Goal: Information Seeking & Learning: Learn about a topic

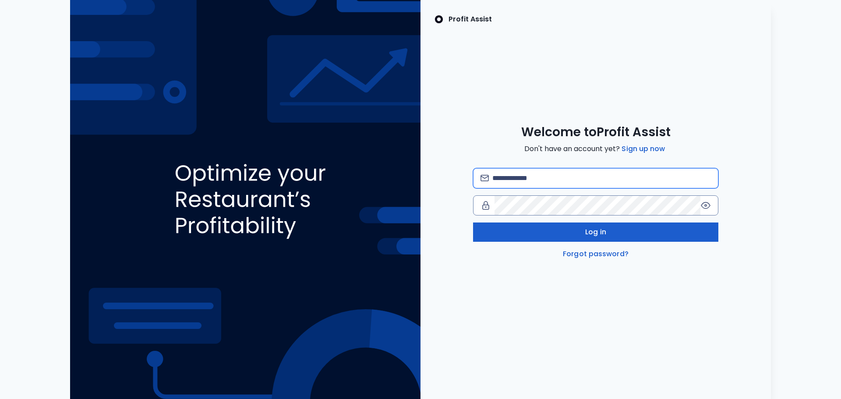
type input "**********"
click at [521, 236] on button "Log in" at bounding box center [595, 231] width 245 height 19
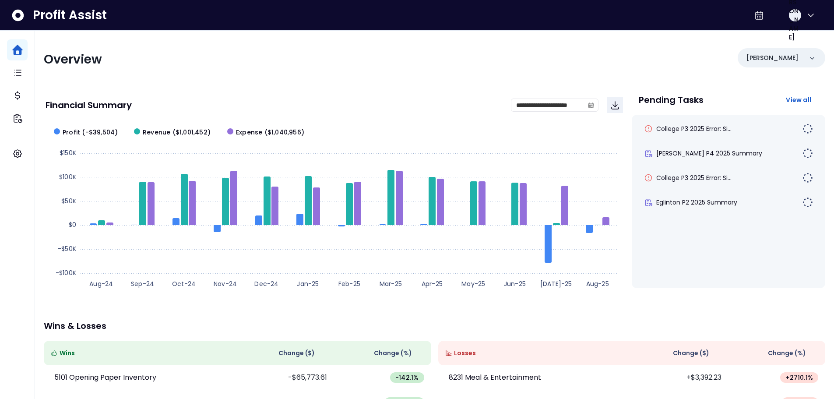
click at [343, 74] on div "**********" at bounding box center [434, 290] width 799 height 518
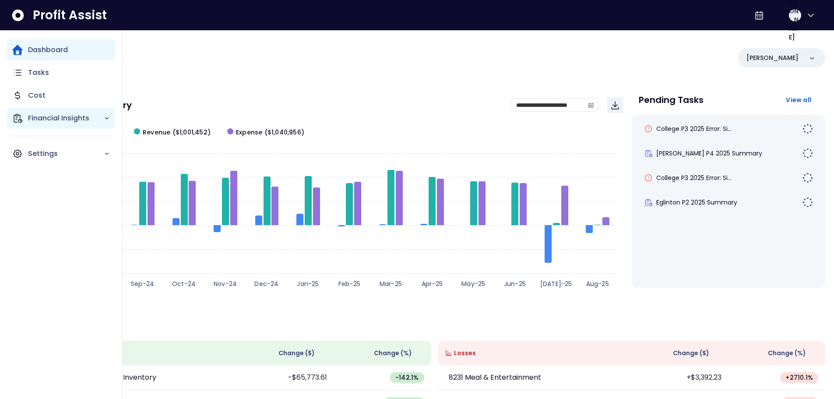
click at [68, 123] on p "Financial Insights" at bounding box center [66, 118] width 76 height 11
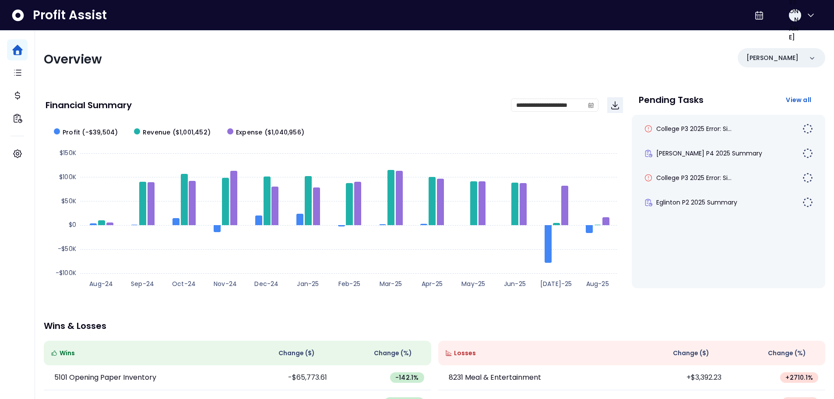
drag, startPoint x: 422, startPoint y: 88, endPoint x: 581, endPoint y: 65, distance: 161.4
click at [422, 87] on div "**********" at bounding box center [434, 290] width 799 height 518
click at [772, 57] on p "[PERSON_NAME]" at bounding box center [773, 57] width 52 height 9
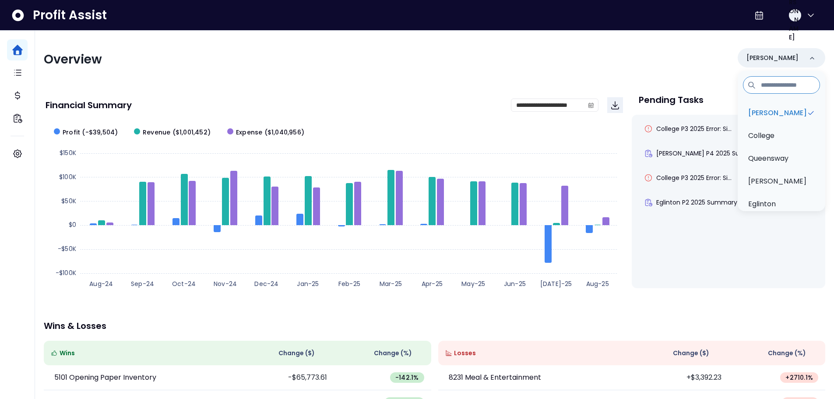
click at [445, 77] on div "**********" at bounding box center [434, 290] width 799 height 518
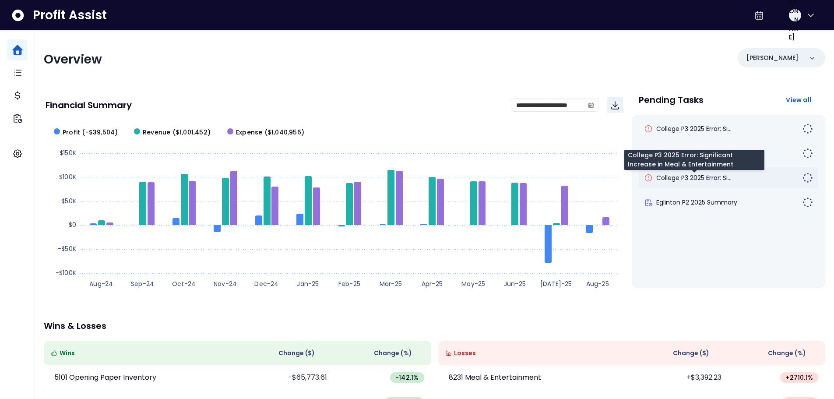
click at [712, 176] on span "College P3 2025 Error: Si..." at bounding box center [693, 177] width 75 height 9
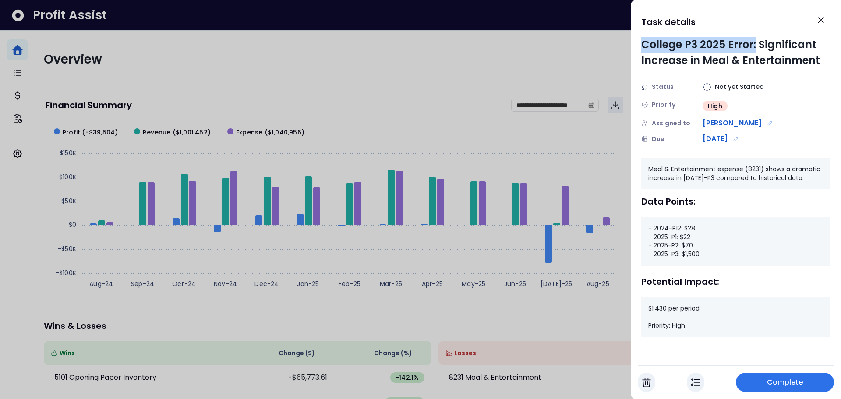
drag, startPoint x: 641, startPoint y: 48, endPoint x: 756, endPoint y: 47, distance: 114.3
click at [756, 47] on div "College P3 2025 Error: Significant Increase in Meal & Entertainment" at bounding box center [735, 53] width 189 height 32
drag, startPoint x: 682, startPoint y: 227, endPoint x: 695, endPoint y: 229, distance: 13.3
click at [695, 229] on div "- 2024-P12: $28 - 2025-P1: $22 - 2025-P2: $70 - 2025-P3: $1,500" at bounding box center [735, 241] width 189 height 48
drag, startPoint x: 682, startPoint y: 237, endPoint x: 689, endPoint y: 238, distance: 6.7
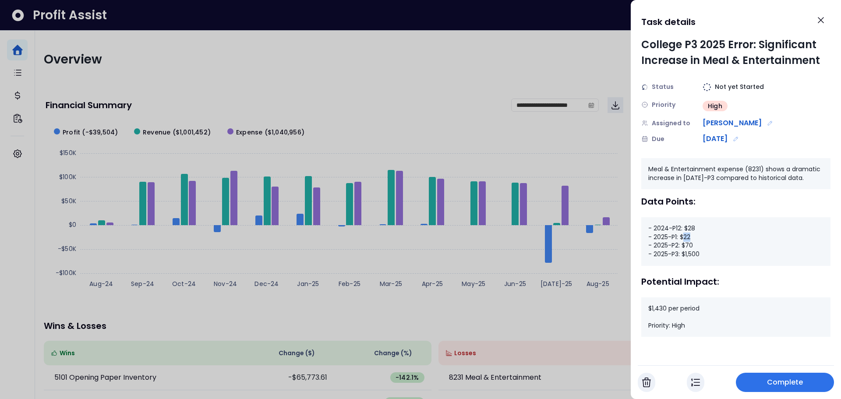
click at [689, 238] on div "- 2024-P12: $28 - 2025-P1: $22 - 2025-P2: $70 - 2025-P3: $1,500" at bounding box center [735, 241] width 189 height 48
drag, startPoint x: 684, startPoint y: 246, endPoint x: 692, endPoint y: 247, distance: 7.9
click at [692, 247] on div "- 2024-P12: $28 - 2025-P1: $22 - 2025-P2: $70 - 2025-P3: $1,500" at bounding box center [735, 241] width 189 height 48
drag, startPoint x: 681, startPoint y: 255, endPoint x: 700, endPoint y: 257, distance: 18.9
click at [700, 257] on div "- 2024-P12: $28 - 2025-P1: $22 - 2025-P2: $70 - 2025-P3: $1,500" at bounding box center [735, 241] width 189 height 48
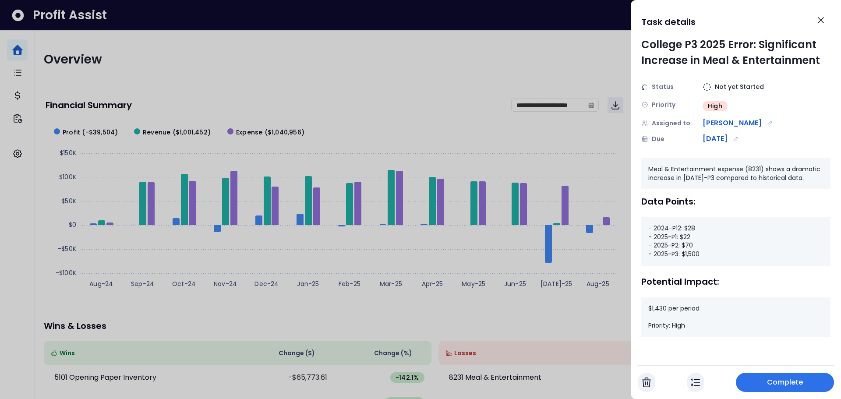
click at [382, 78] on div at bounding box center [420, 199] width 841 height 399
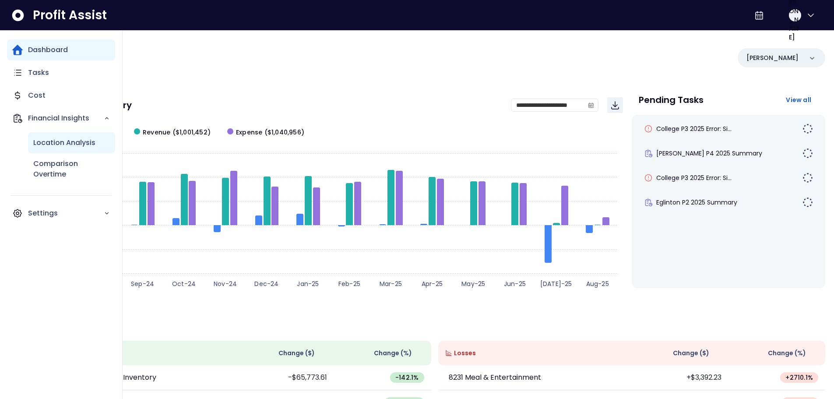
click at [69, 146] on p "Location Analysis" at bounding box center [64, 142] width 62 height 11
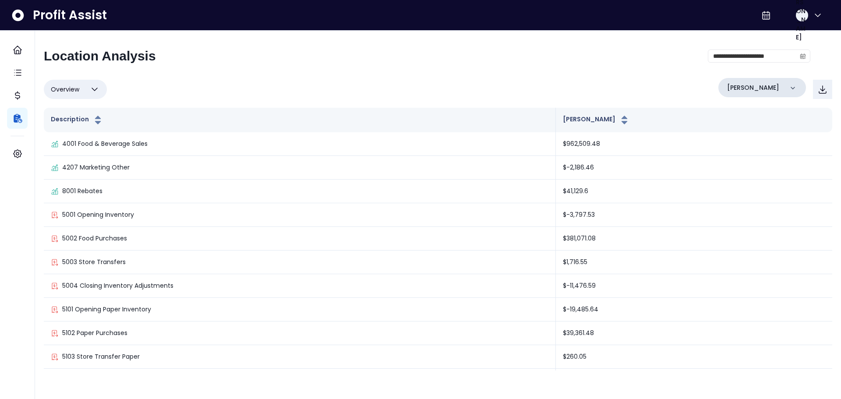
click at [776, 82] on div "[PERSON_NAME]" at bounding box center [762, 87] width 88 height 19
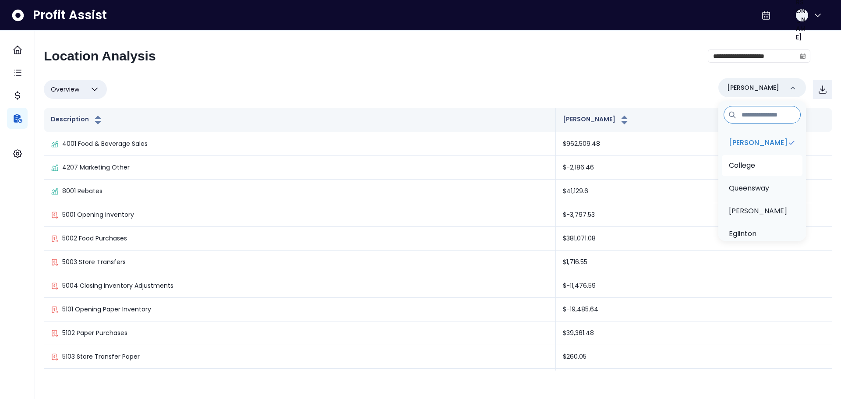
click at [759, 160] on li "College" at bounding box center [762, 165] width 81 height 21
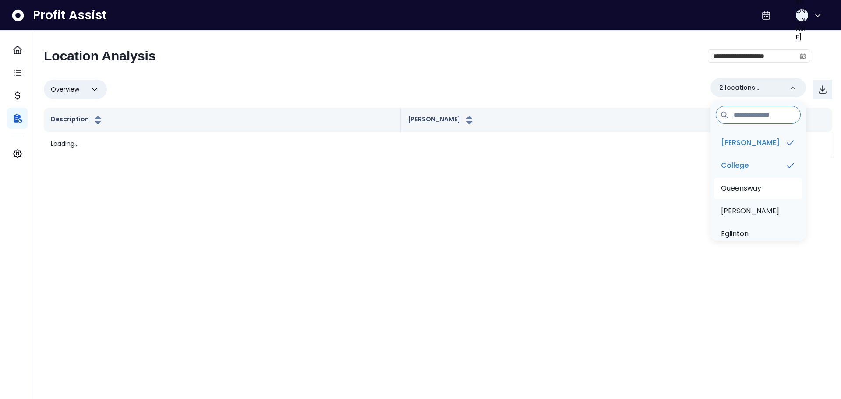
click at [758, 181] on li "Queensway" at bounding box center [758, 188] width 88 height 21
click at [753, 214] on li "[PERSON_NAME]" at bounding box center [758, 211] width 88 height 21
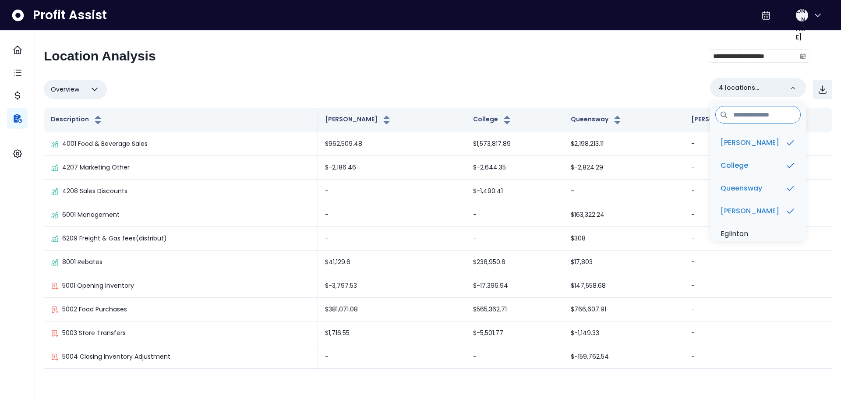
click at [557, 71] on div "**********" at bounding box center [438, 209] width 788 height 322
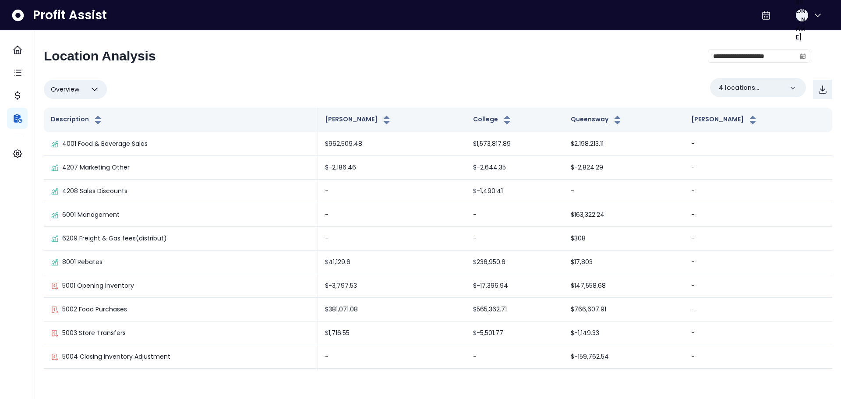
click at [91, 91] on icon "button" at bounding box center [94, 89] width 11 height 11
click at [80, 151] on li "% of sales" at bounding box center [75, 152] width 63 height 21
type input "*********"
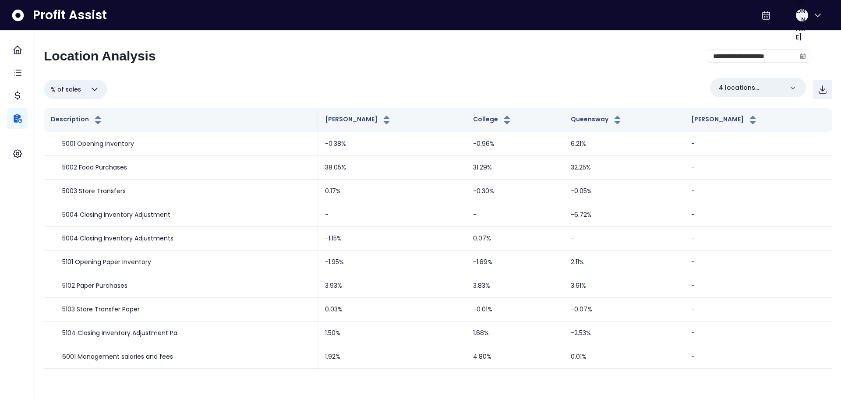
click at [356, 64] on div "**********" at bounding box center [427, 59] width 766 height 23
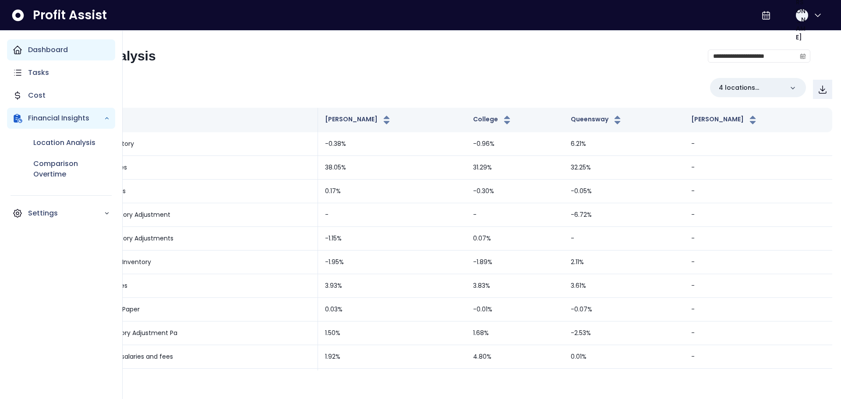
click at [27, 48] on div "Dashboard" at bounding box center [61, 49] width 108 height 21
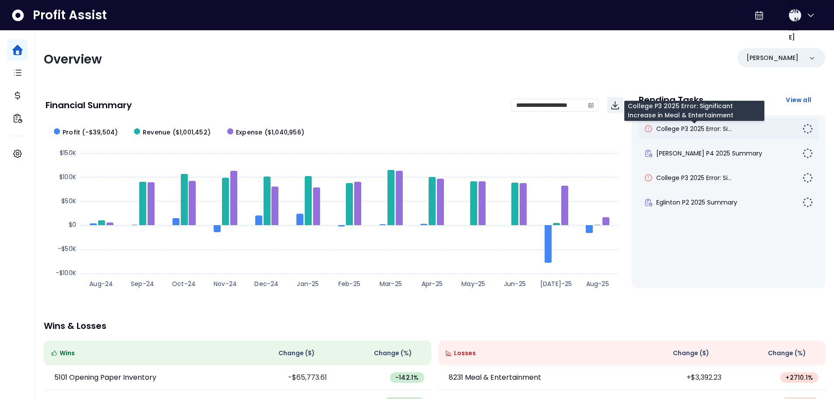
click at [676, 131] on span "College P3 2025 Error: Si..." at bounding box center [693, 128] width 75 height 9
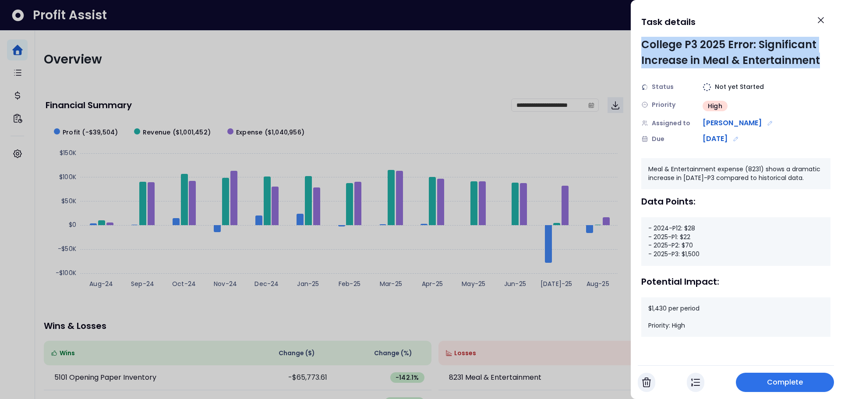
drag, startPoint x: 644, startPoint y: 45, endPoint x: 818, endPoint y: 60, distance: 174.5
click at [818, 60] on div "College P3 2025 Error: Significant Increase in Meal & Entertainment" at bounding box center [735, 53] width 189 height 32
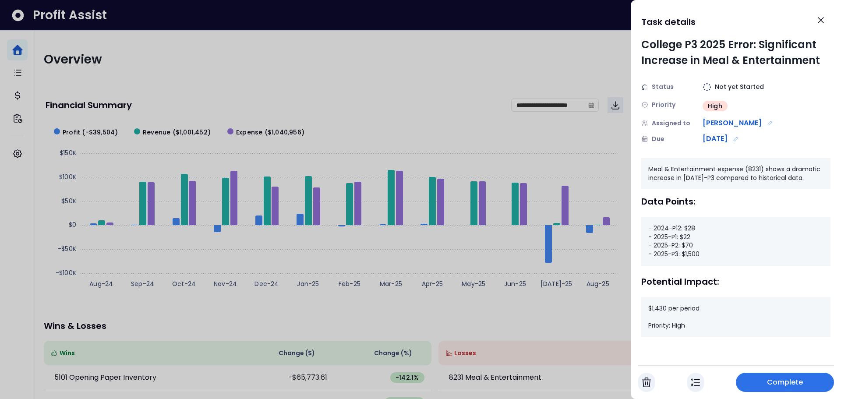
click at [429, 93] on div at bounding box center [420, 199] width 841 height 399
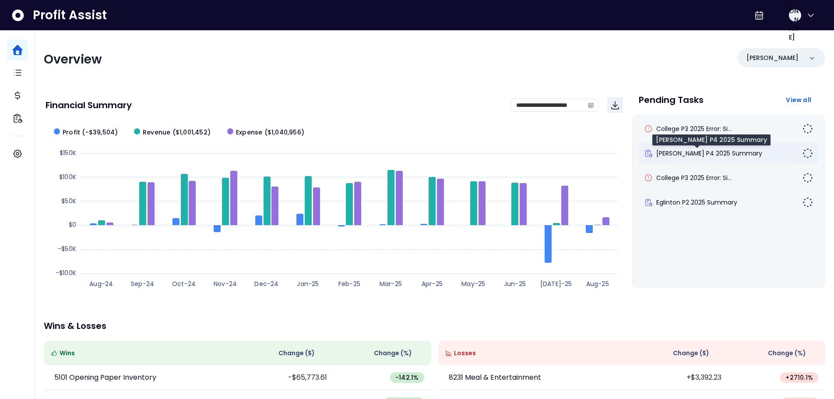
click at [699, 150] on span "[PERSON_NAME] P4 2025 Summary" at bounding box center [709, 153] width 106 height 9
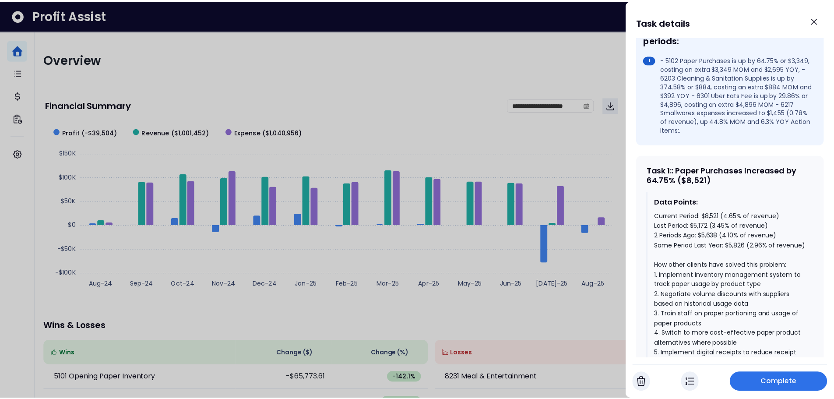
scroll to position [306, 0]
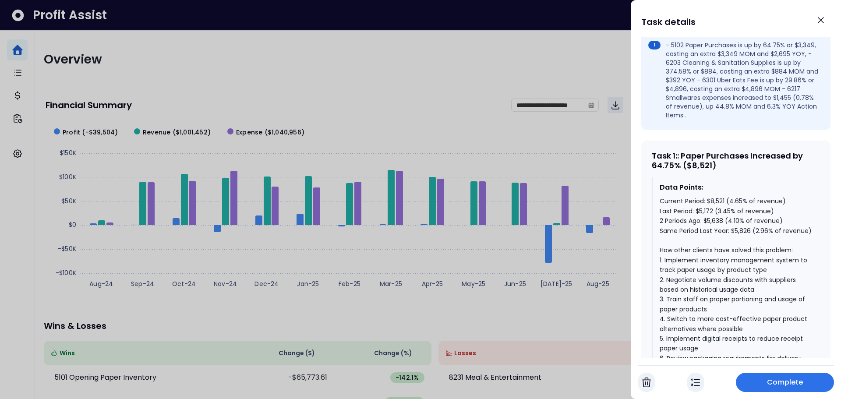
click at [435, 65] on div at bounding box center [420, 199] width 841 height 399
